Goal: Transaction & Acquisition: Purchase product/service

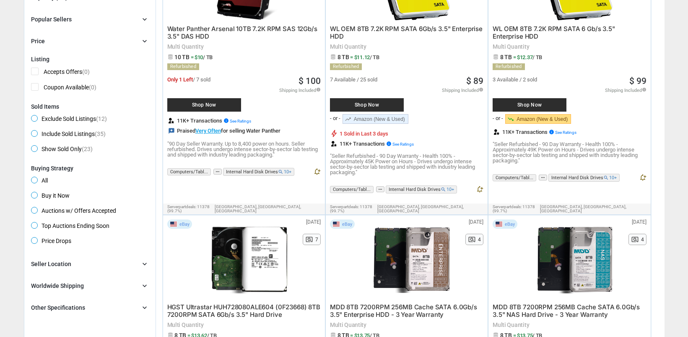
scroll to position [180, 0]
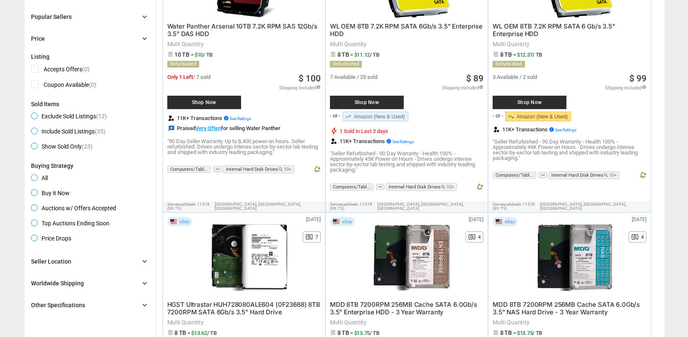
click at [35, 236] on span "Price Drops" at bounding box center [51, 239] width 40 height 10
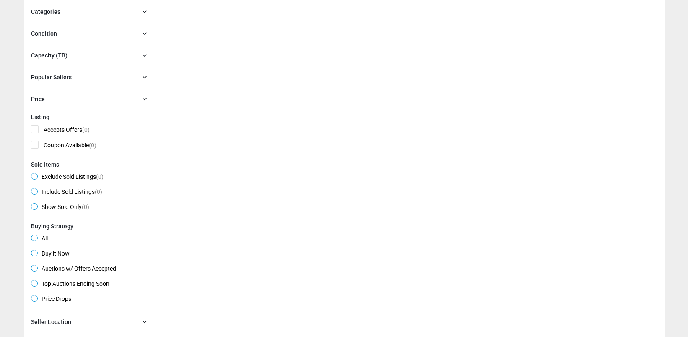
scroll to position [131, 0]
click at [34, 238] on span "All" at bounding box center [39, 239] width 17 height 10
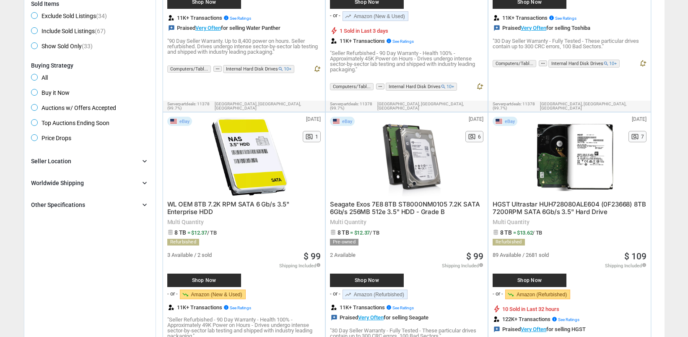
scroll to position [276, 0]
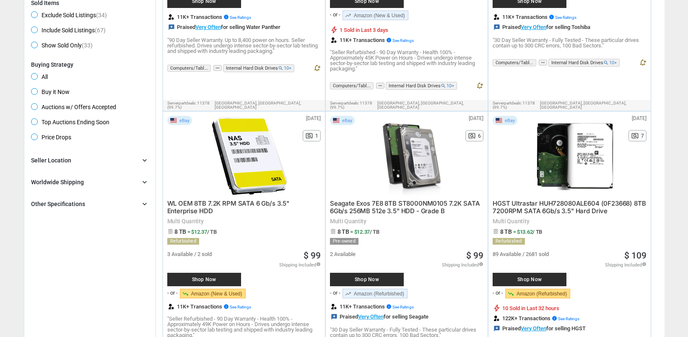
click at [409, 161] on div at bounding box center [412, 156] width 89 height 80
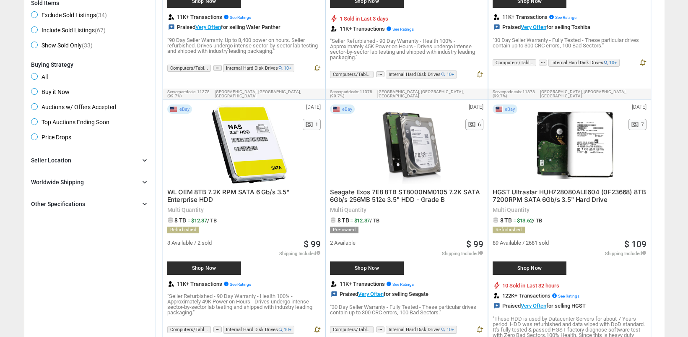
scroll to position [276, 0]
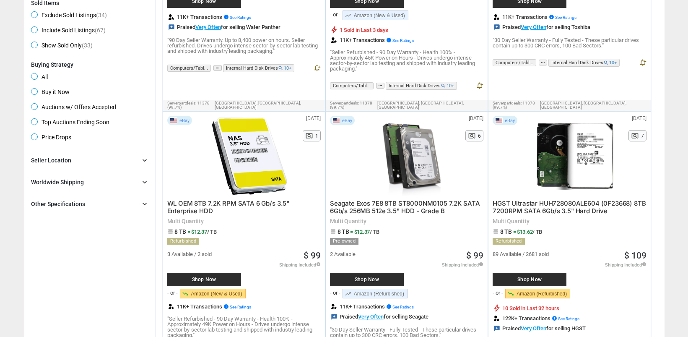
click at [376, 277] on span "Shop Now" at bounding box center [366, 279] width 65 height 5
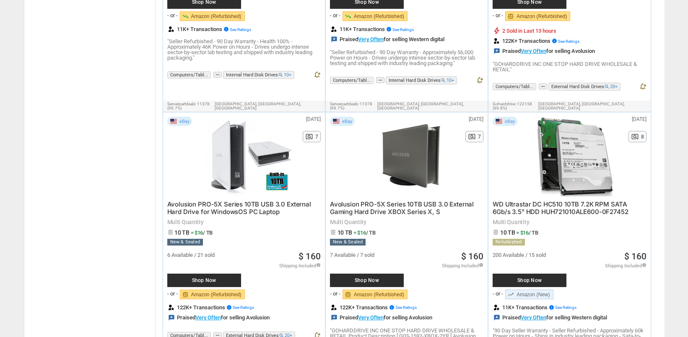
scroll to position [1154, 0]
